Goal: Complete application form

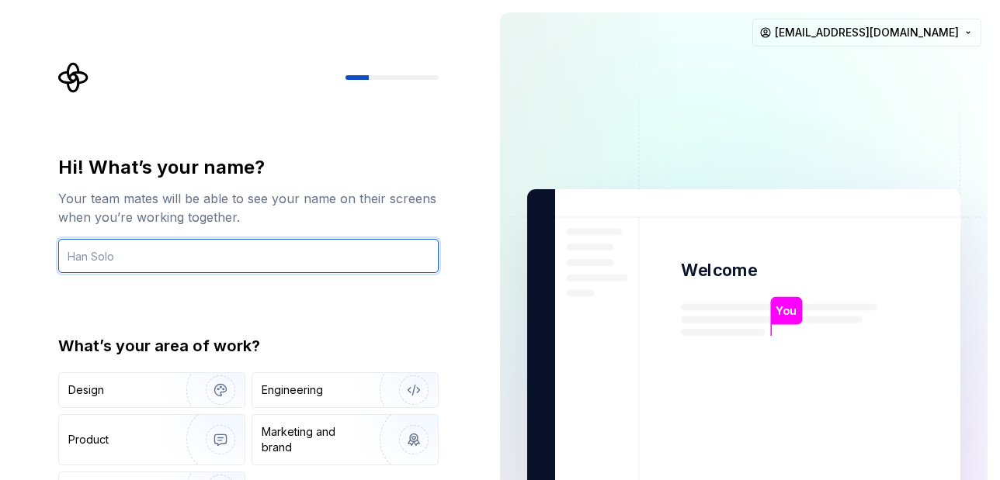
click at [189, 259] on input "text" at bounding box center [248, 256] width 380 height 34
type input "[PERSON_NAME]"
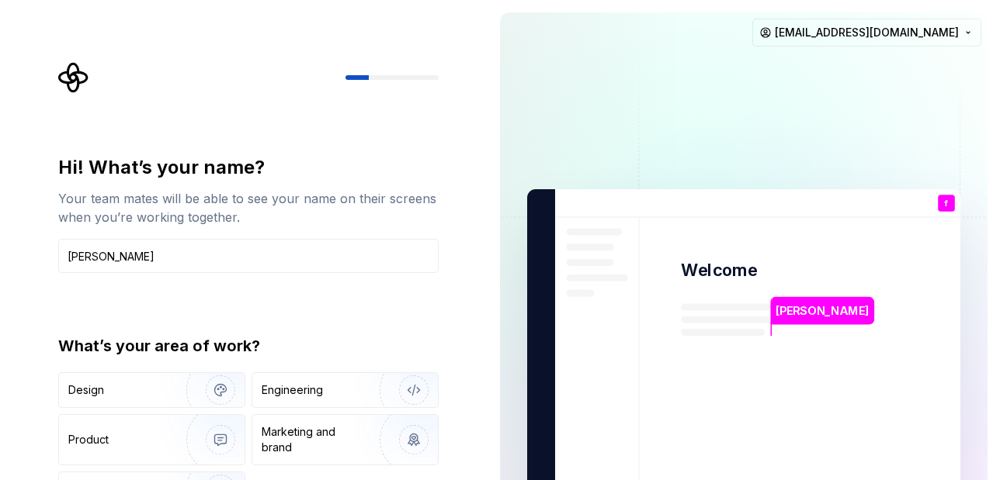
click at [202, 332] on div "Hi! What’s your name? Your team mates will be able to see your name on their sc…" at bounding box center [248, 331] width 380 height 352
click at [128, 407] on div "Design" at bounding box center [152, 390] width 186 height 34
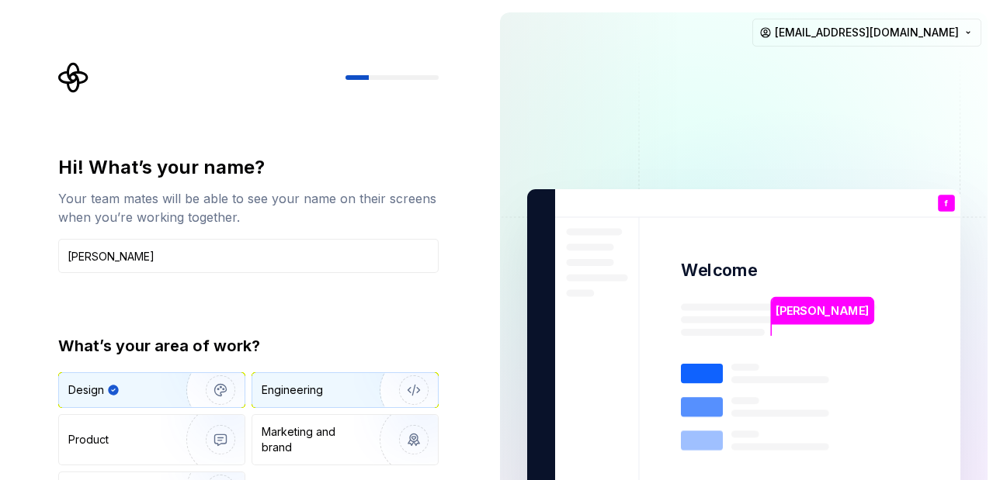
click at [304, 396] on div "Engineering" at bounding box center [292, 391] width 61 height 16
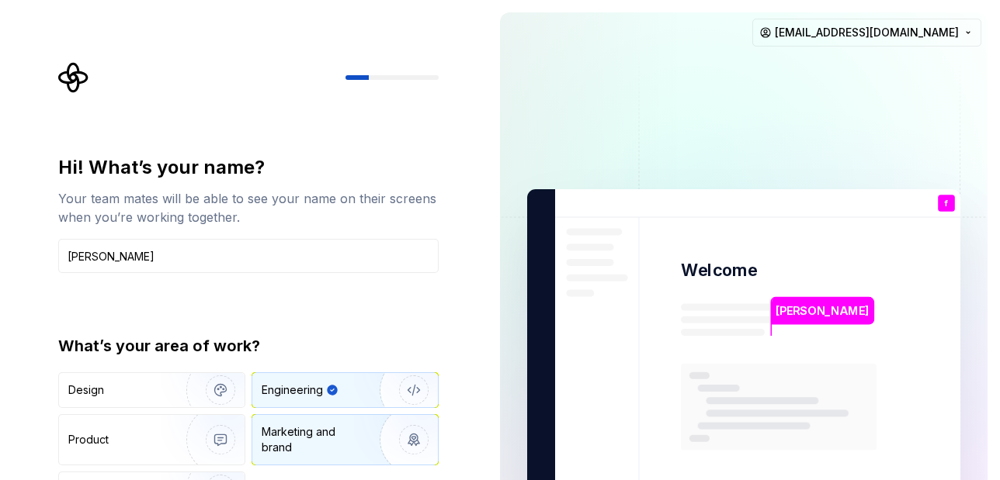
click at [286, 436] on div "Marketing and brand" at bounding box center [314, 440] width 105 height 31
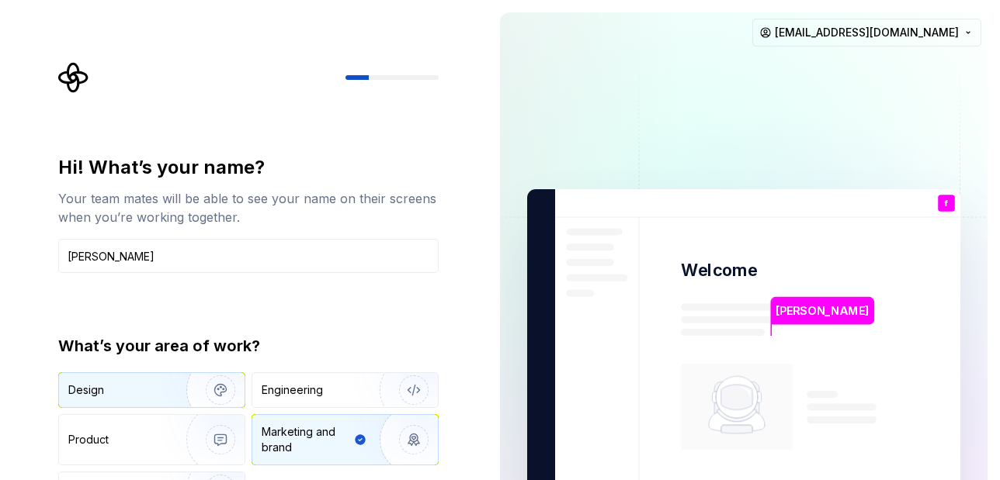
click at [137, 394] on div "Design" at bounding box center [117, 391] width 98 height 16
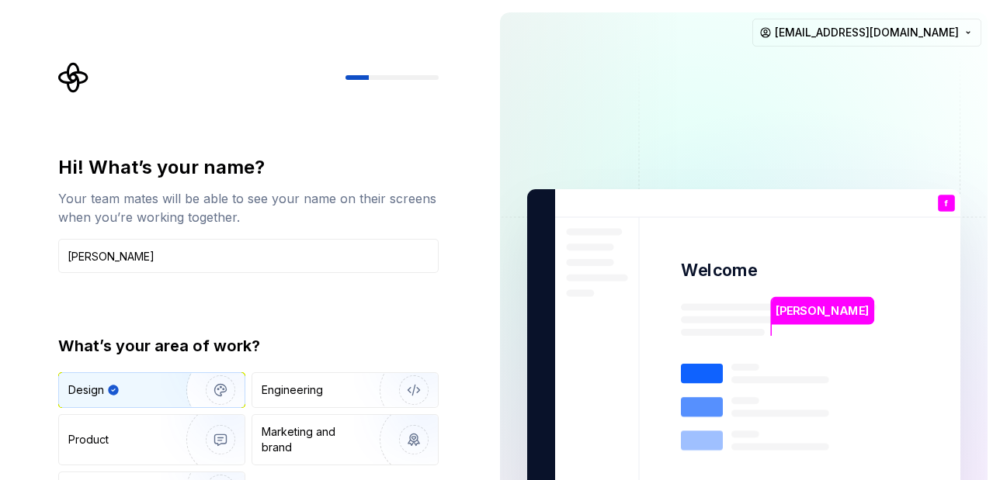
click at [789, 305] on p "[PERSON_NAME]" at bounding box center [821, 311] width 93 height 17
click at [709, 370] on rect at bounding box center [702, 373] width 42 height 19
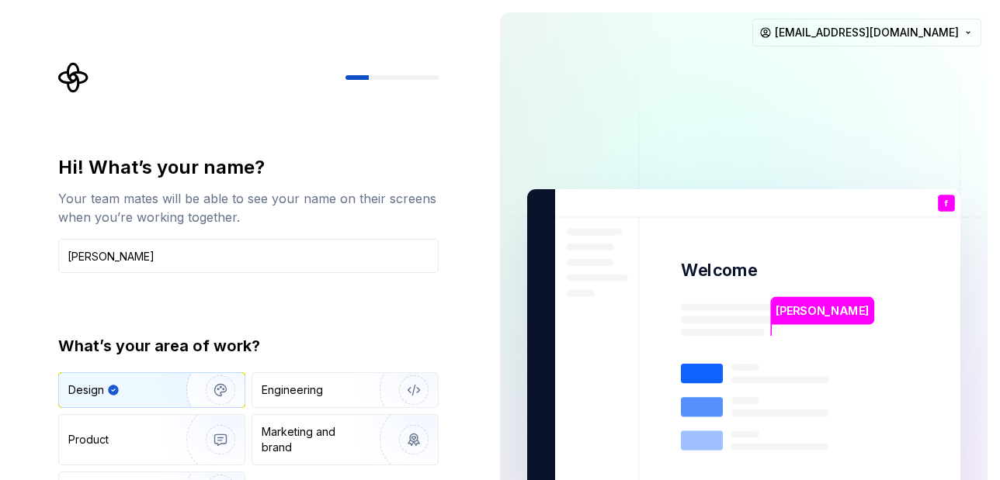
click at [709, 370] on rect at bounding box center [702, 373] width 42 height 19
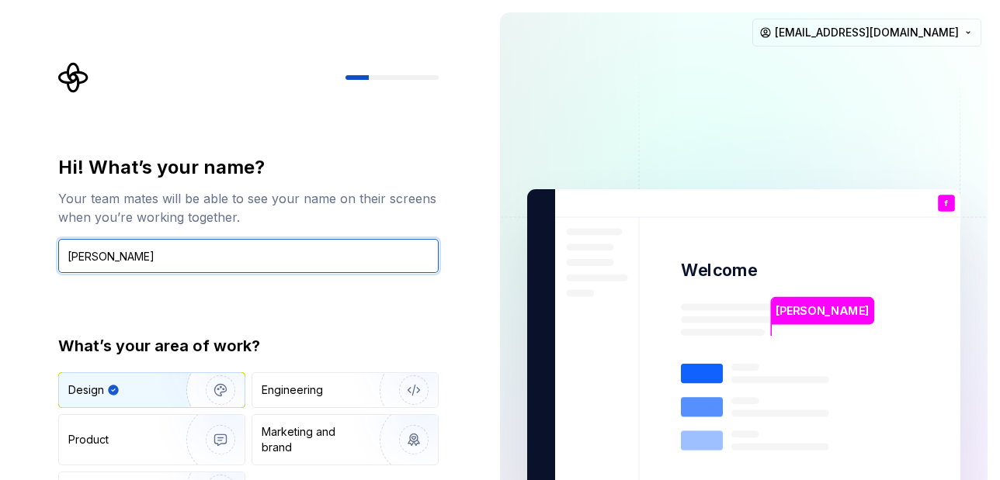
click at [283, 251] on input "[PERSON_NAME]" at bounding box center [248, 256] width 380 height 34
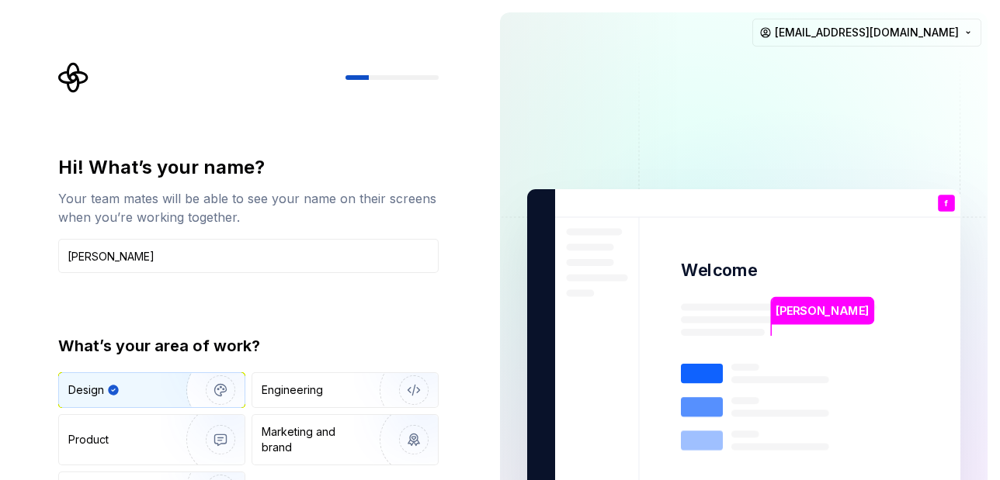
click at [219, 384] on img "button" at bounding box center [210, 390] width 99 height 104
